Goal: Transaction & Acquisition: Purchase product/service

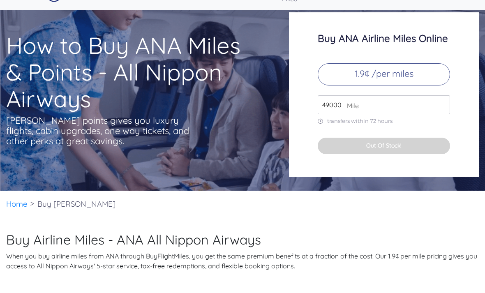
scroll to position [25, 0]
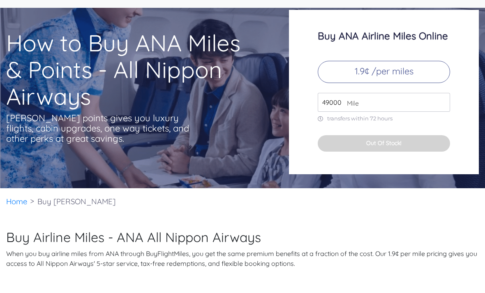
click at [387, 112] on input "49000" at bounding box center [384, 102] width 132 height 19
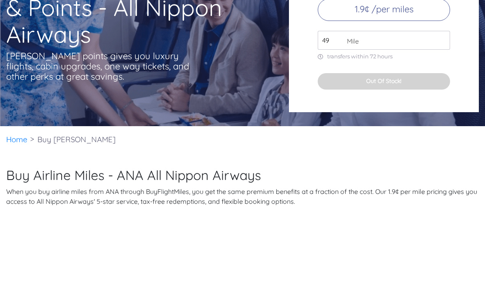
type input "4"
click at [411, 93] on input "61000" at bounding box center [384, 102] width 132 height 19
type input "61000"
click at [455, 85] on div "Buy [PERSON_NAME] Airline Miles Online 1.9¢ /per miles 61000 Mile transfers wit…" at bounding box center [384, 92] width 190 height 164
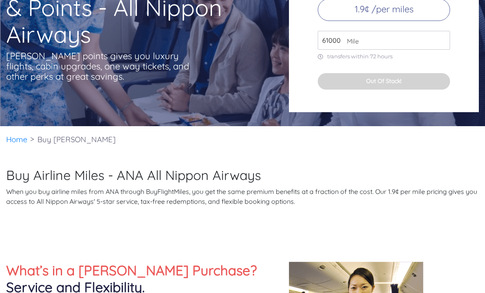
click at [411, 90] on button "Out Of Stock!" at bounding box center [384, 81] width 132 height 16
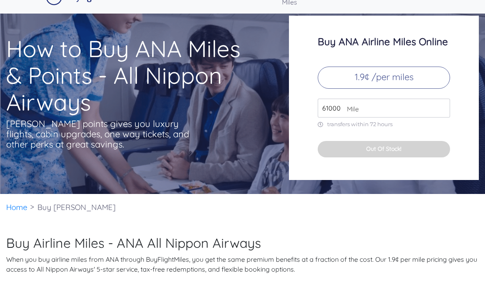
scroll to position [21, 0]
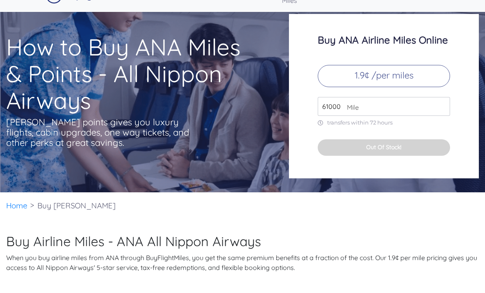
click at [401, 87] on p "1.9¢ /per miles" at bounding box center [384, 76] width 132 height 22
click at [401, 156] on button "Out Of Stock!" at bounding box center [384, 147] width 132 height 16
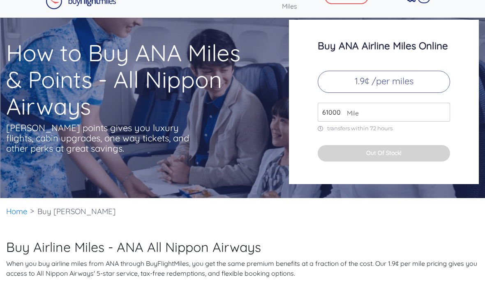
scroll to position [0, 0]
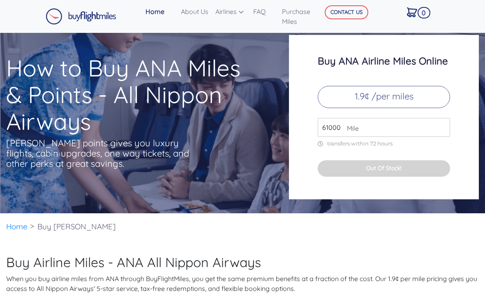
click at [75, 19] on img at bounding box center [81, 16] width 71 height 16
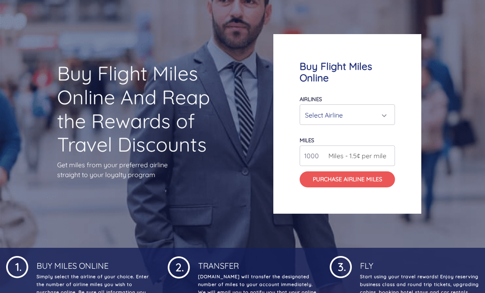
click at [389, 123] on div "Select Airline" at bounding box center [347, 116] width 85 height 16
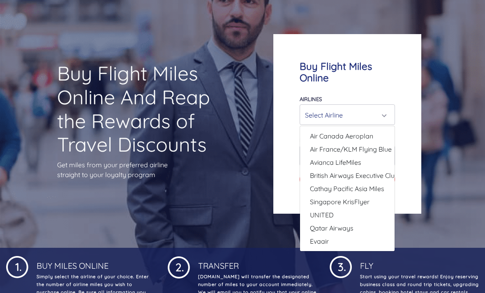
click at [386, 123] on div "Select Airline" at bounding box center [347, 115] width 85 height 16
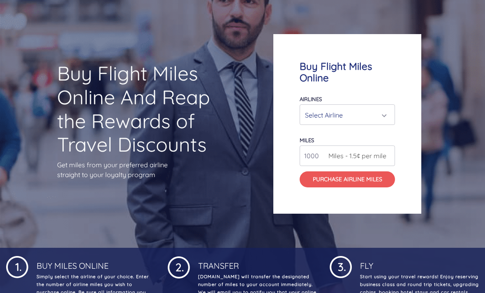
click at [390, 122] on div "Select Airline" at bounding box center [347, 115] width 95 height 20
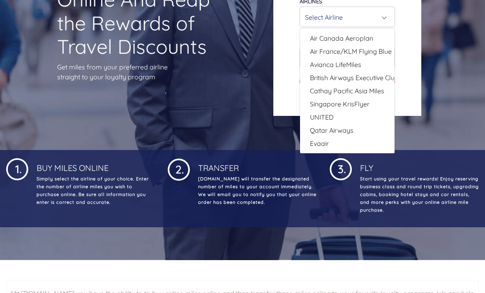
scroll to position [150, 0]
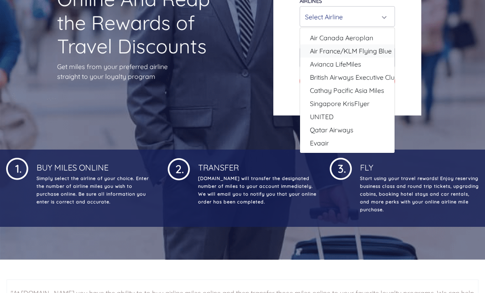
click at [375, 56] on span "Air France/KLM Flying Blue" at bounding box center [351, 51] width 82 height 10
select select "Air France/KLM Flying Blue"
type input "49000"
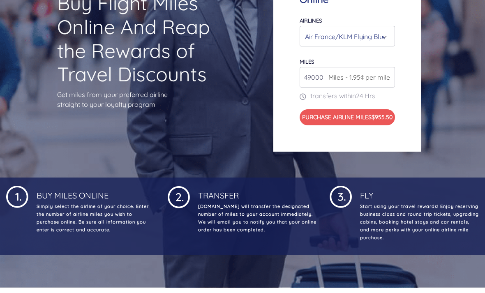
scroll to position [122, 0]
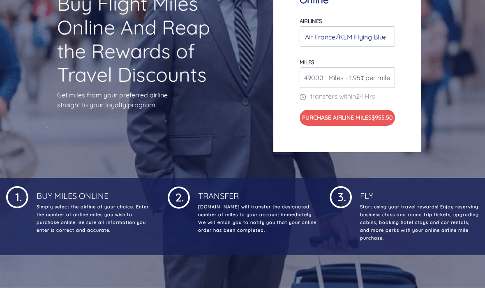
click at [371, 83] on span "Miles - 1.95¢ per mile" at bounding box center [357, 78] width 66 height 10
click at [357, 79] on input "49000" at bounding box center [347, 77] width 95 height 21
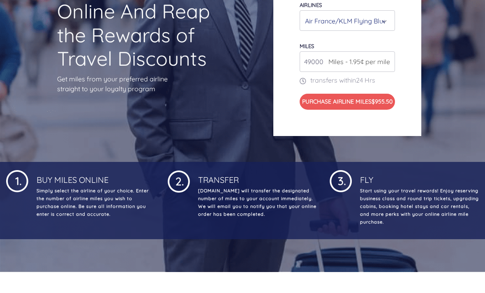
click at [364, 29] on div "Air France/KLM Flying Blue" at bounding box center [345, 37] width 80 height 16
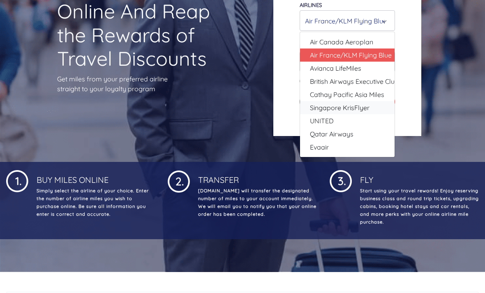
click at [354, 113] on span "Singapore KrisFlyer" at bounding box center [340, 108] width 60 height 10
select select "Singapore KrisFlyer"
type input "80000"
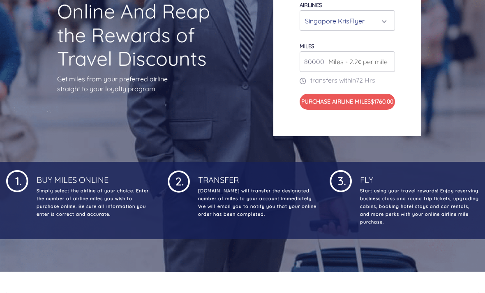
click at [367, 67] on span "Miles - 2.2¢ per mile" at bounding box center [355, 62] width 63 height 10
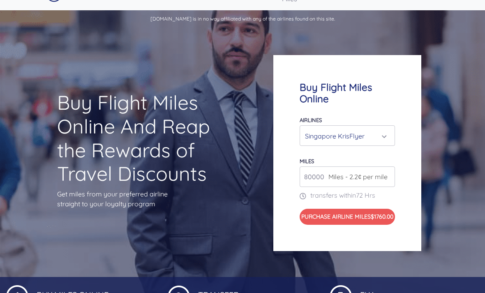
scroll to position [0, 0]
